Goal: Answer question/provide support

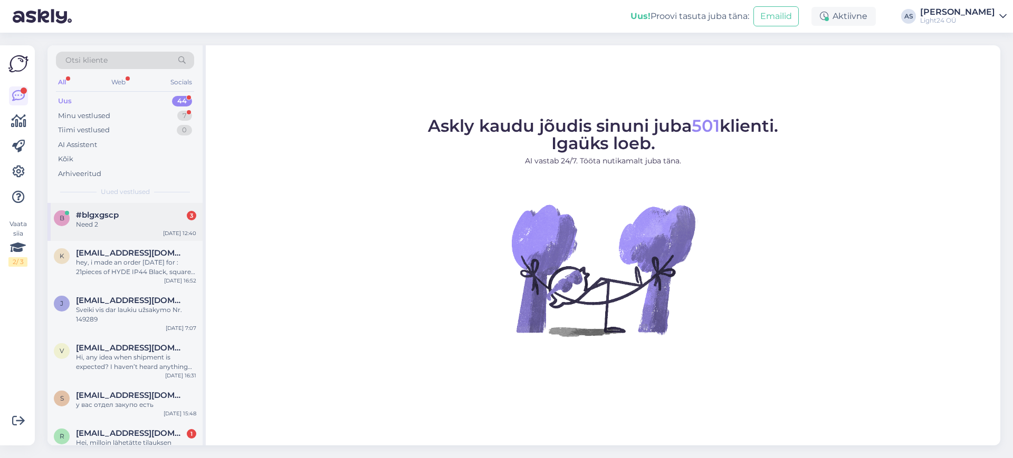
click at [102, 223] on div "Need 2" at bounding box center [136, 224] width 120 height 9
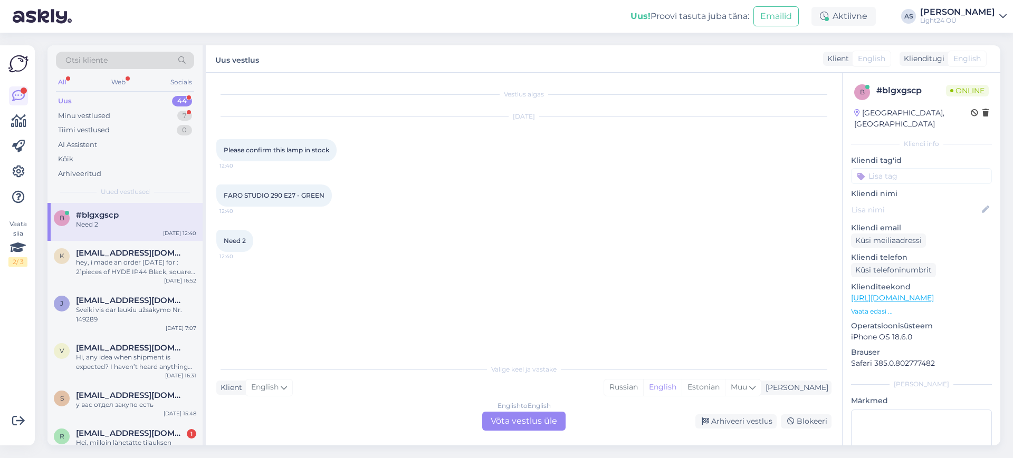
click at [526, 419] on div "English to English Võta vestlus üle" at bounding box center [523, 421] width 83 height 19
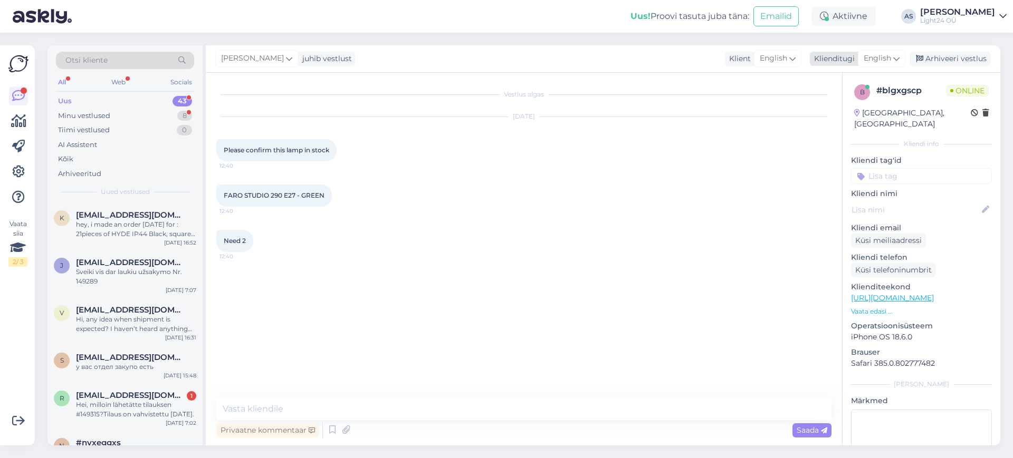
click at [893, 61] on icon at bounding box center [896, 59] width 6 height 12
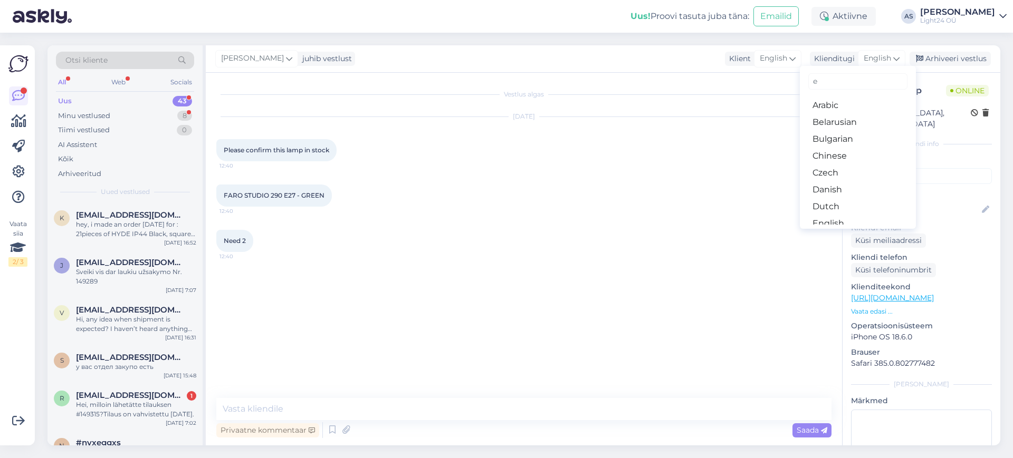
click at [827, 79] on input "e" at bounding box center [857, 81] width 99 height 16
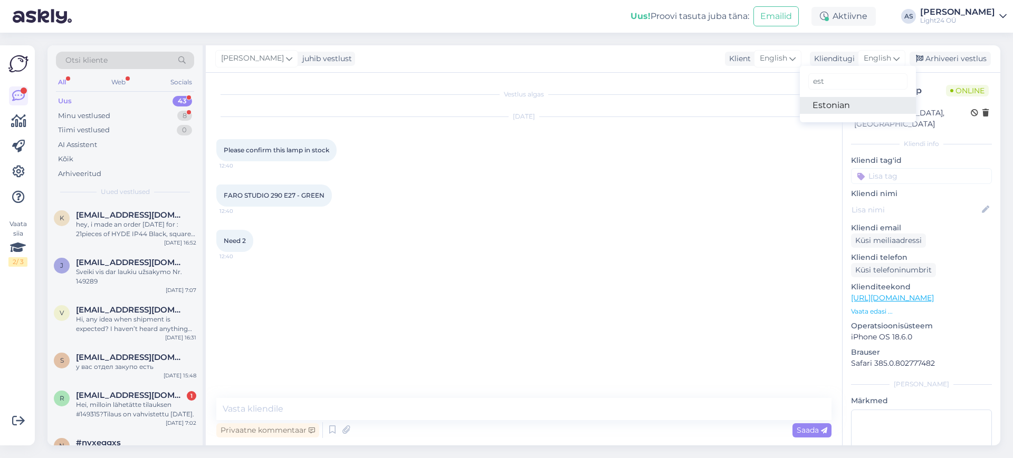
type input "est"
click at [824, 101] on link "Estonian" at bounding box center [858, 105] width 116 height 17
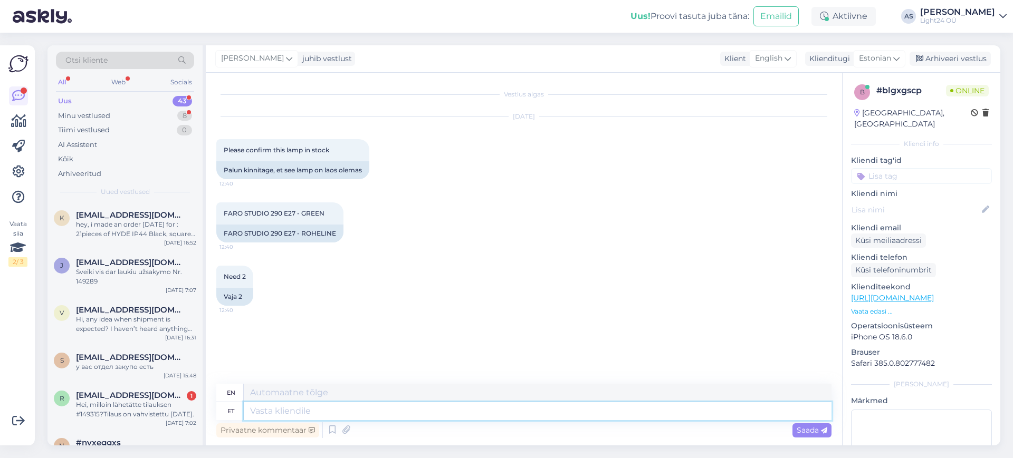
click at [343, 411] on textarea at bounding box center [538, 411] width 588 height 18
type textarea "tere,"
type textarea "hello,"
type textarea "tere, [PERSON_NAME]"
type textarea "hello, now"
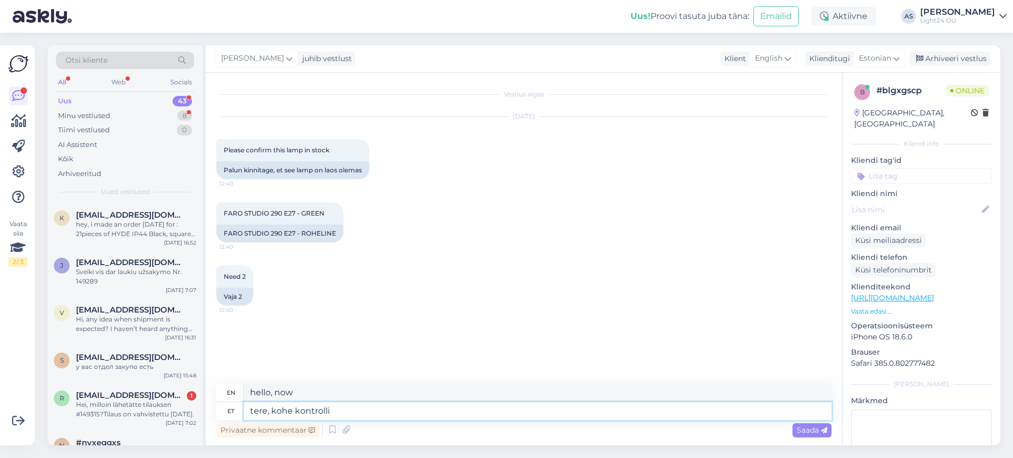
type textarea "tere, kohe kontrollin"
type textarea "Hi, I'll check now."
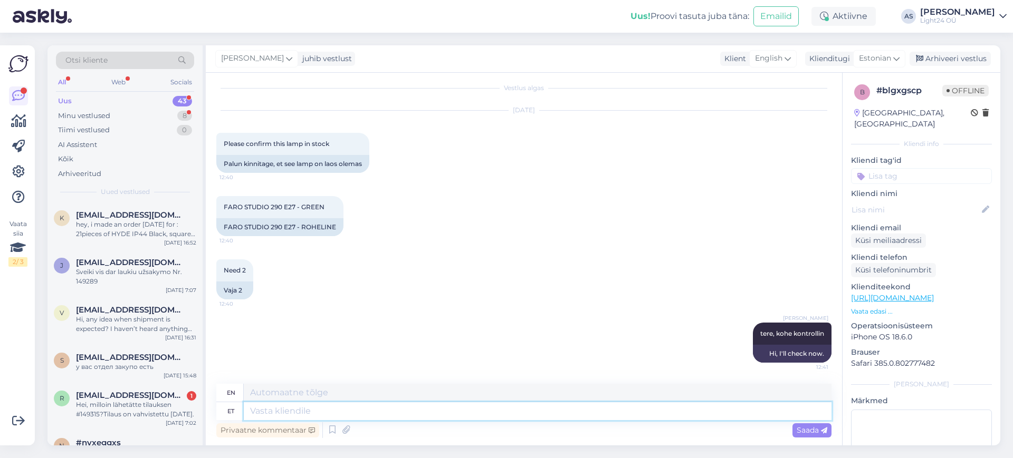
click at [361, 417] on textarea at bounding box center [538, 411] width 588 height 18
type textarea "Hetkel s"
type textarea "Currently"
type textarea "Hetkel seda"
type textarea "At the moment this"
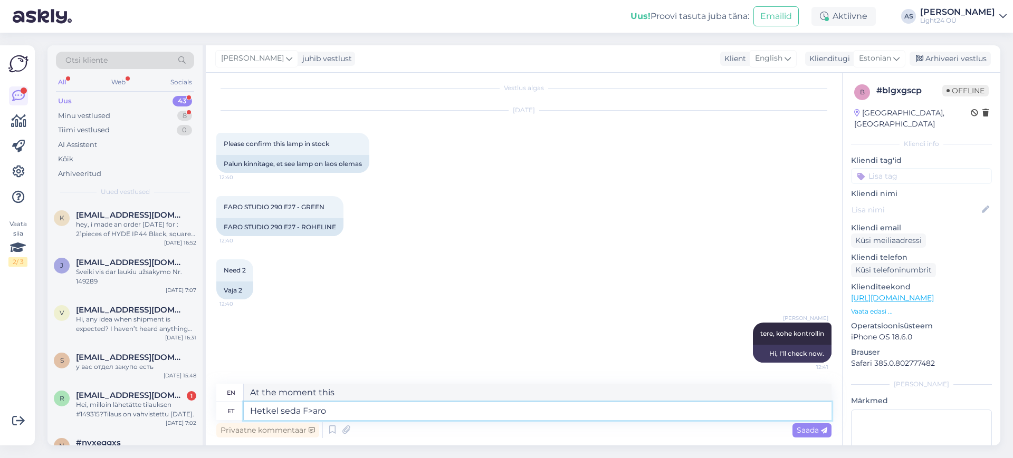
type textarea "Hetkel seda F>aro"
type textarea "Currently this F>aro"
type textarea "Hetkel [PERSON_NAME]"
type textarea "Currently this [GEOGRAPHIC_DATA]"
type textarea "Hetkel [PERSON_NAME] [GEOGRAPHIC_DATA]"
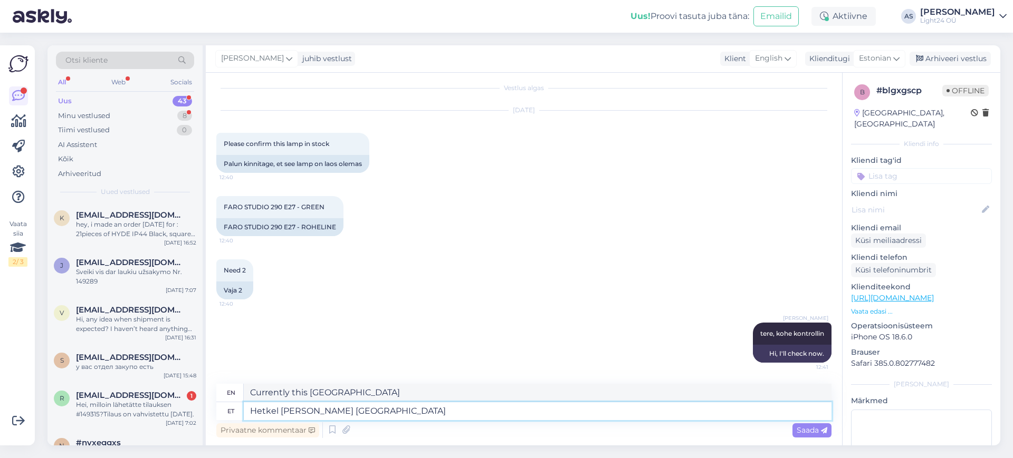
type textarea "Currently in Faro stock"
type textarea "Hetkel [PERSON_NAME] laos ei o"
type textarea "Currently not in stock at [GEOGRAPHIC_DATA]"
type textarea "Hetkel [PERSON_NAME] laos ei ole."
type textarea "This is currently out of stock in [GEOGRAPHIC_DATA]."
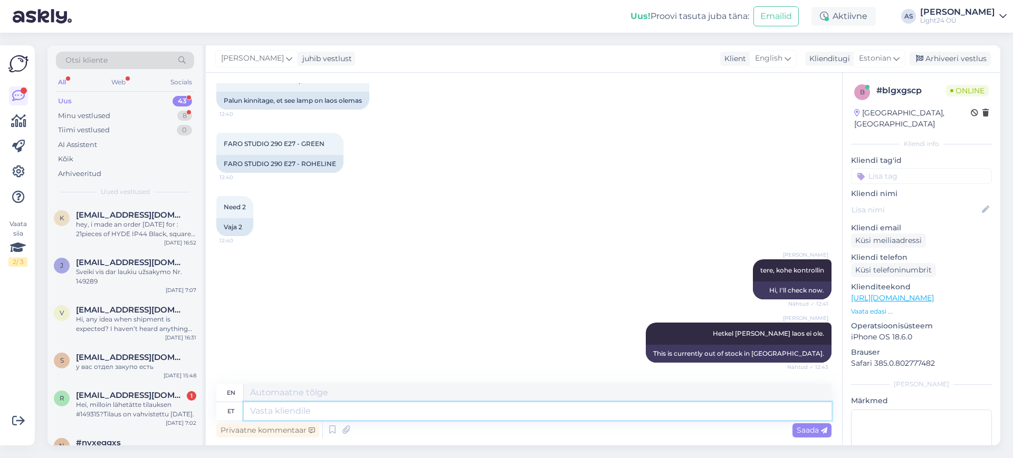
scroll to position [133, 0]
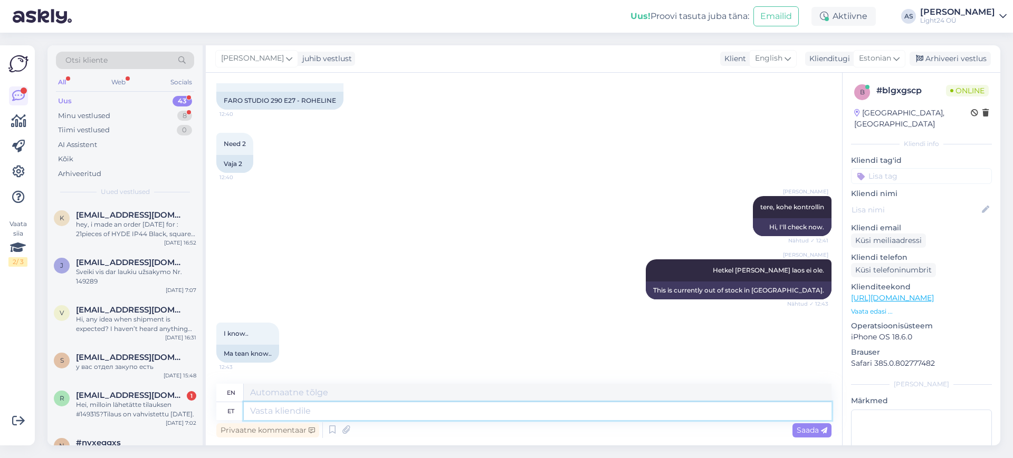
click at [388, 408] on textarea at bounding box center [538, 411] width 588 height 18
click at [336, 409] on textarea at bounding box center [538, 411] width 588 height 18
click at [316, 414] on textarea at bounding box center [538, 411] width 588 height 18
type textarea "[PERSON_NAME]"
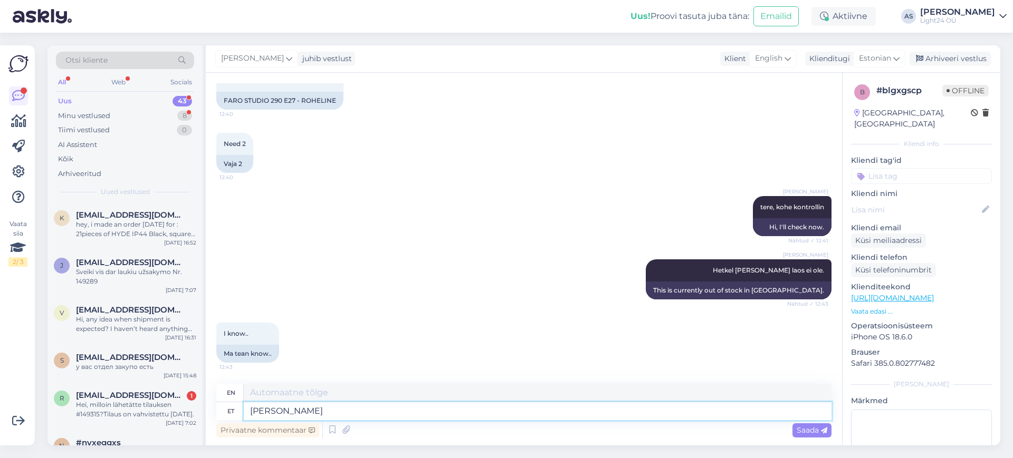
type textarea "I am researching."
type textarea "[PERSON_NAME]"
type textarea "I'm looking for Faro"
type textarea "[PERSON_NAME] ja a"
type textarea "I am researching Faro and"
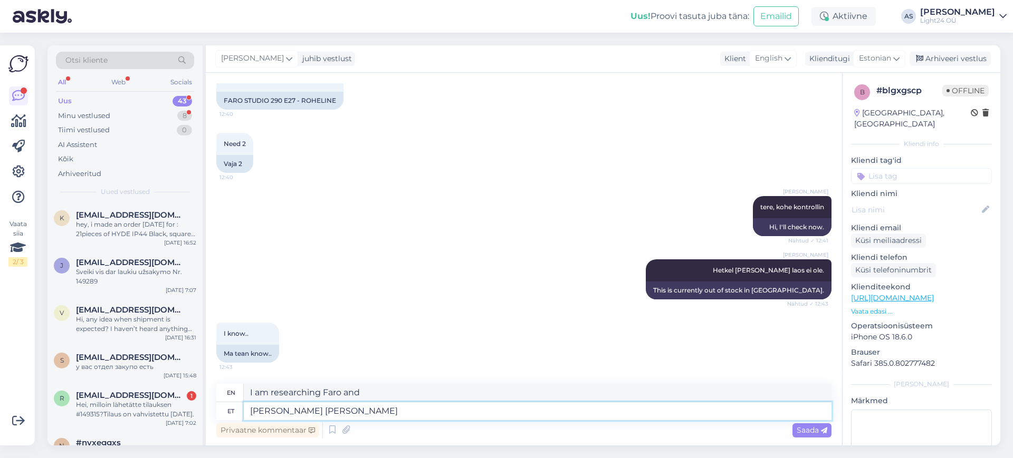
type textarea "[PERSON_NAME] [PERSON_NAME] t"
type textarea "I will investigate Faro and give"
type textarea "[PERSON_NAME] [PERSON_NAME] teada"
type textarea "I'll look into Faro and let you know."
type textarea "[PERSON_NAME] [PERSON_NAME] teada"
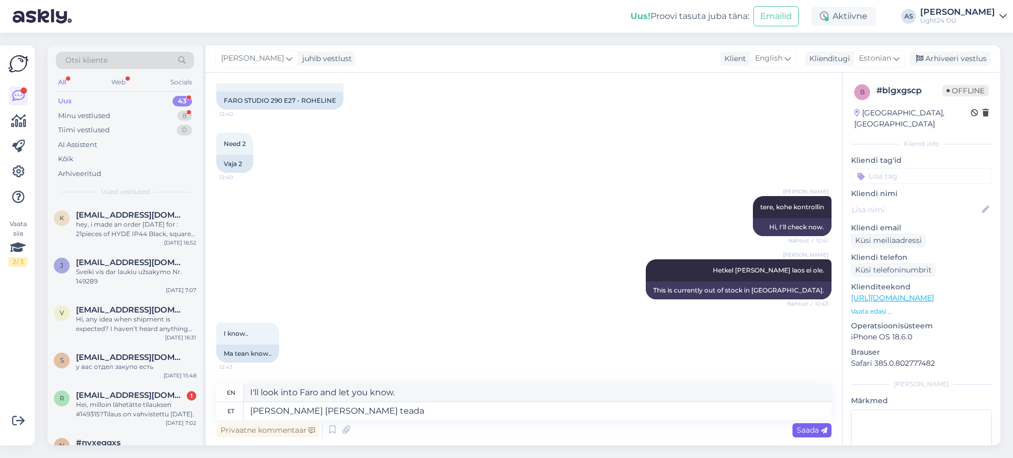
click at [804, 432] on span "Saada" at bounding box center [811, 430] width 31 height 9
